Goal: Task Accomplishment & Management: Complete application form

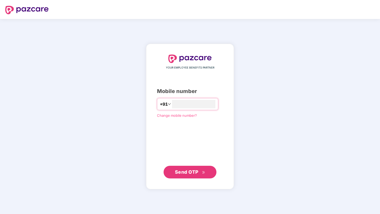
type input "**********"
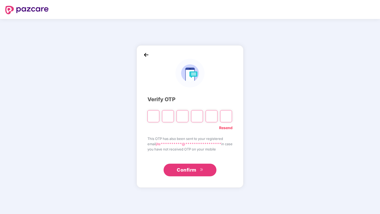
type input "*"
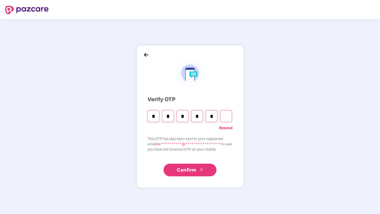
type input "*"
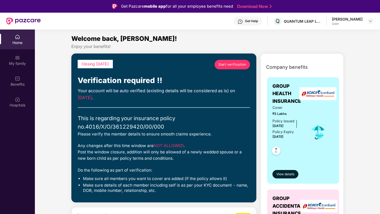
click at [225, 67] on span "Start verification" at bounding box center [232, 64] width 28 height 5
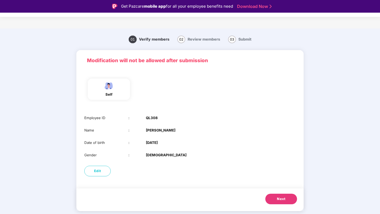
click at [278, 198] on span "Next" at bounding box center [281, 199] width 8 height 5
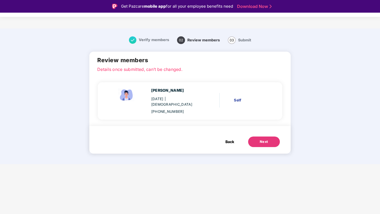
scroll to position [13, 0]
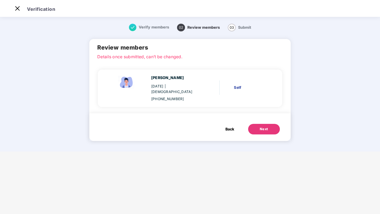
click at [229, 126] on span "Back" at bounding box center [229, 129] width 9 height 6
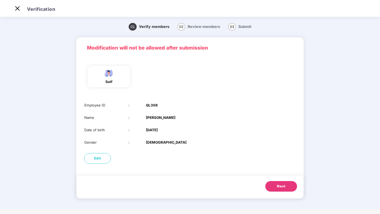
click at [286, 184] on button "Next" at bounding box center [281, 186] width 32 height 11
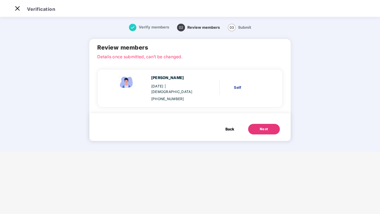
click at [267, 127] on div "Next" at bounding box center [264, 129] width 8 height 5
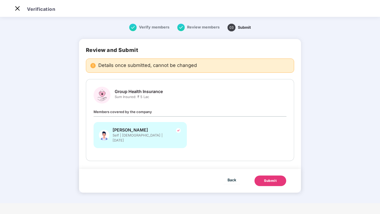
click at [269, 178] on div "Submit" at bounding box center [270, 180] width 13 height 5
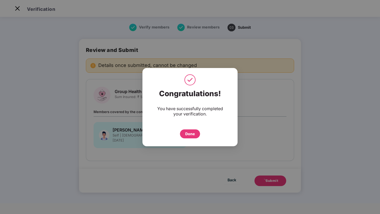
click at [189, 134] on div "Done" at bounding box center [190, 134] width 10 height 6
